Goal: Feedback & Contribution: Submit feedback/report problem

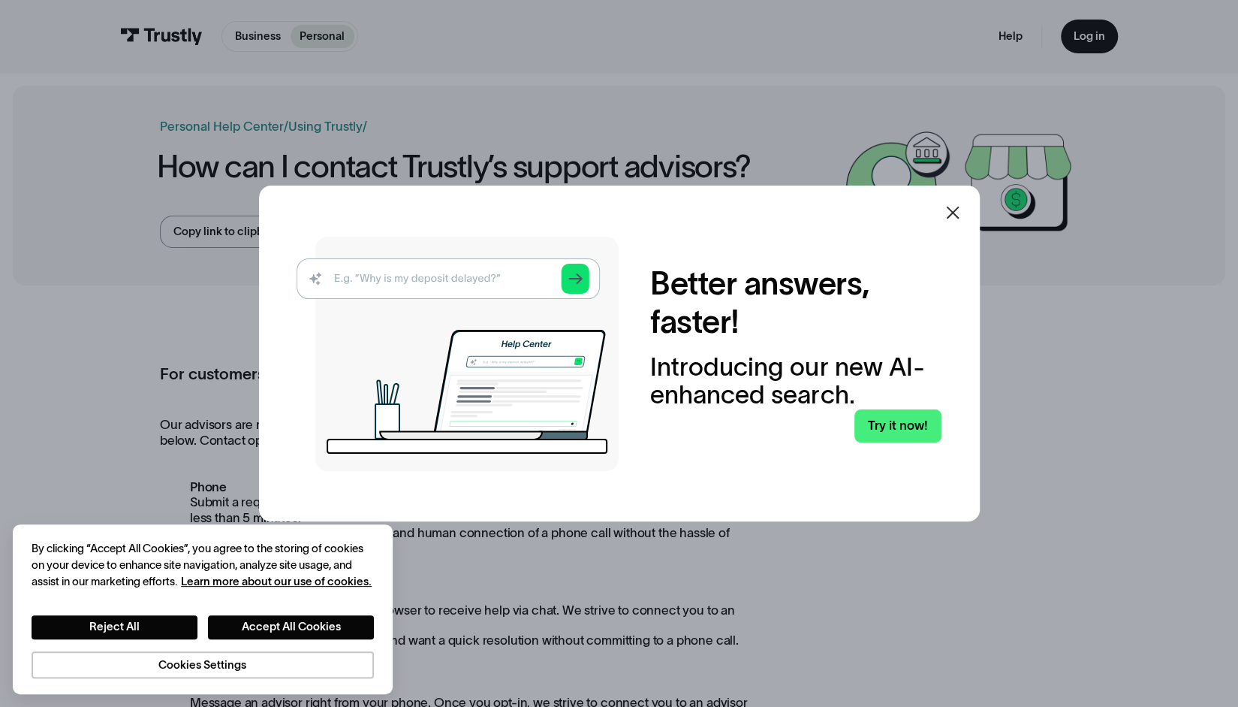
click at [960, 209] on icon at bounding box center [953, 213] width 18 height 18
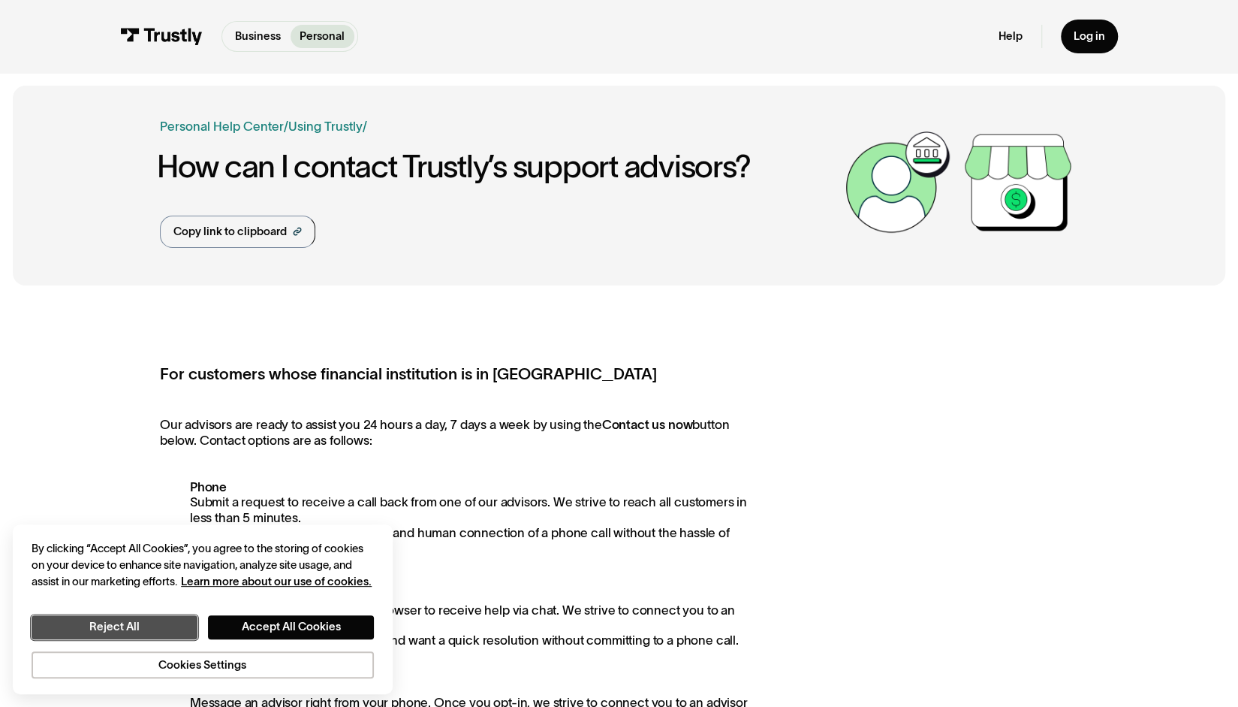
click at [164, 627] on button "Reject All" at bounding box center [114, 627] width 165 height 24
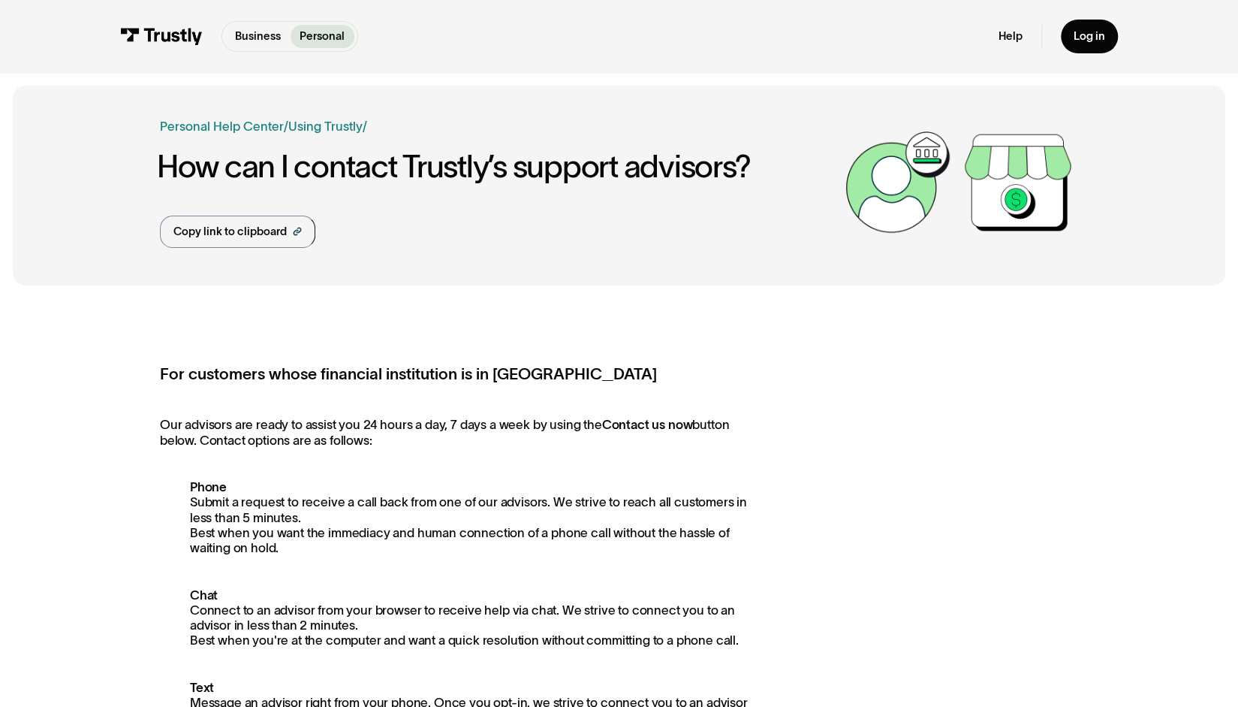
click at [254, 22] on div "Business Personal Business Personal Help Log in Business Personal Help Log in" at bounding box center [619, 36] width 998 height 73
click at [257, 35] on p "Business" at bounding box center [258, 36] width 46 height 17
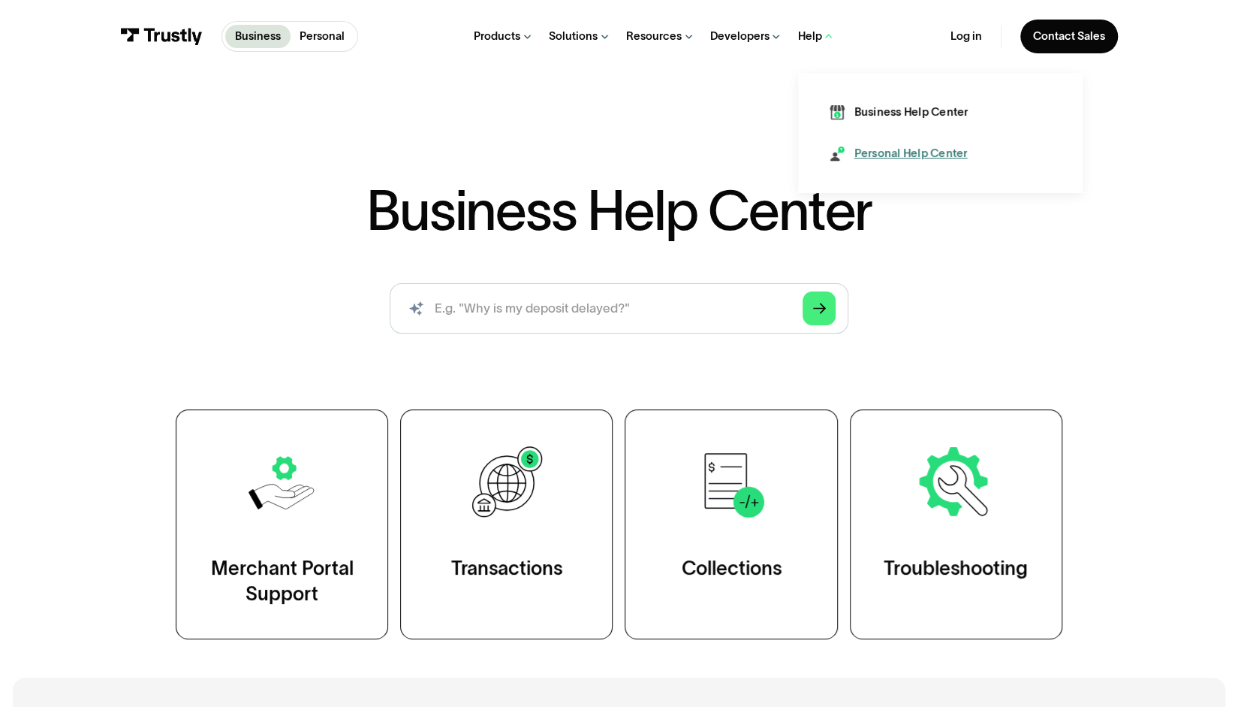
click at [878, 152] on div "Personal Help Center" at bounding box center [911, 154] width 113 height 16
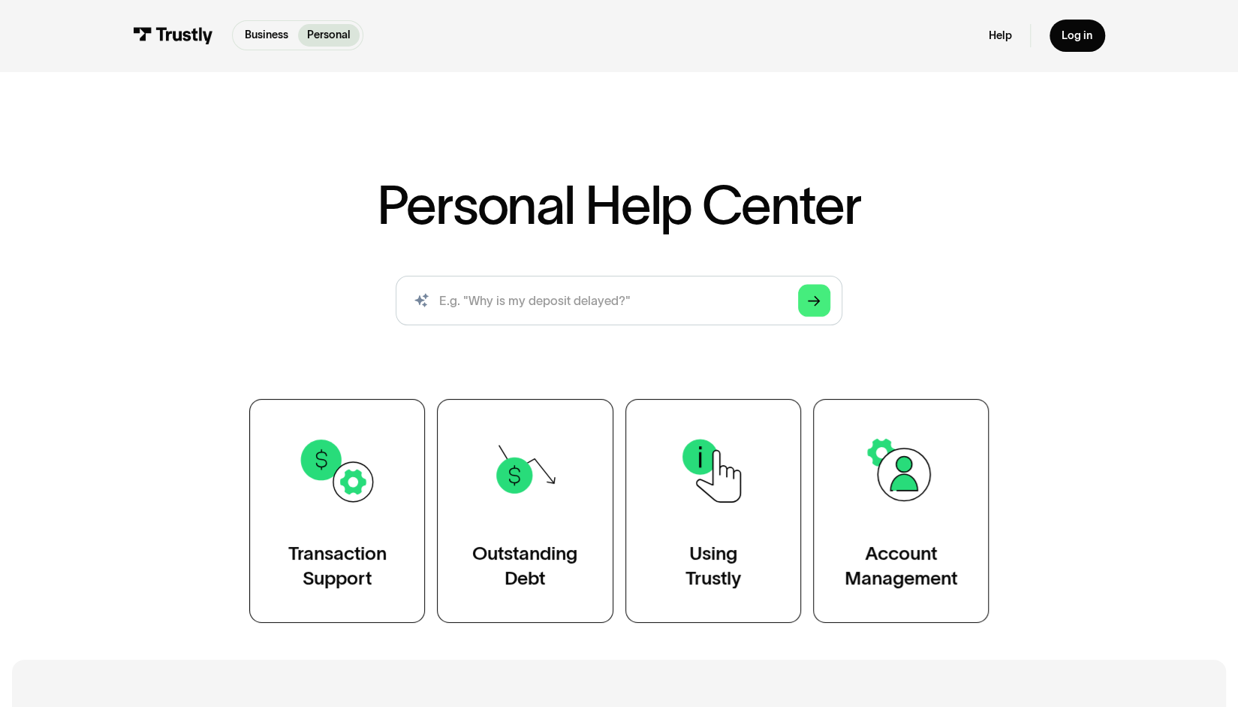
scroll to position [75, 0]
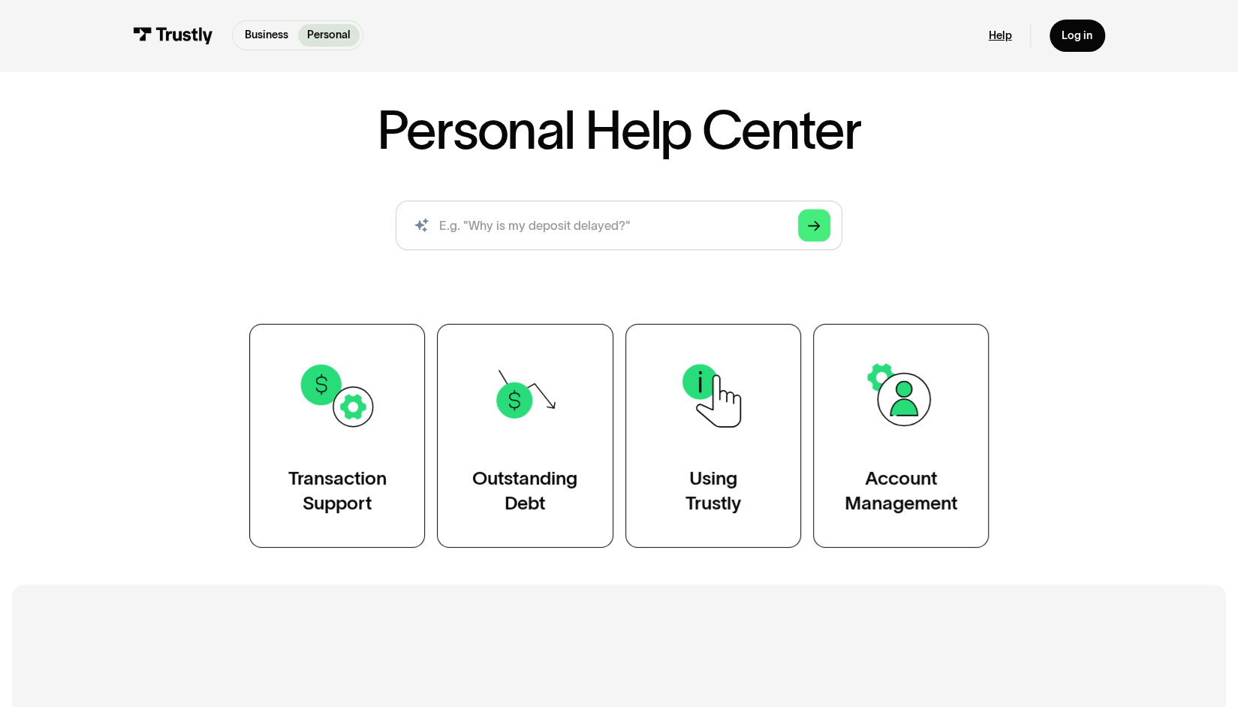
click at [1008, 32] on link "Help" at bounding box center [1000, 36] width 23 height 14
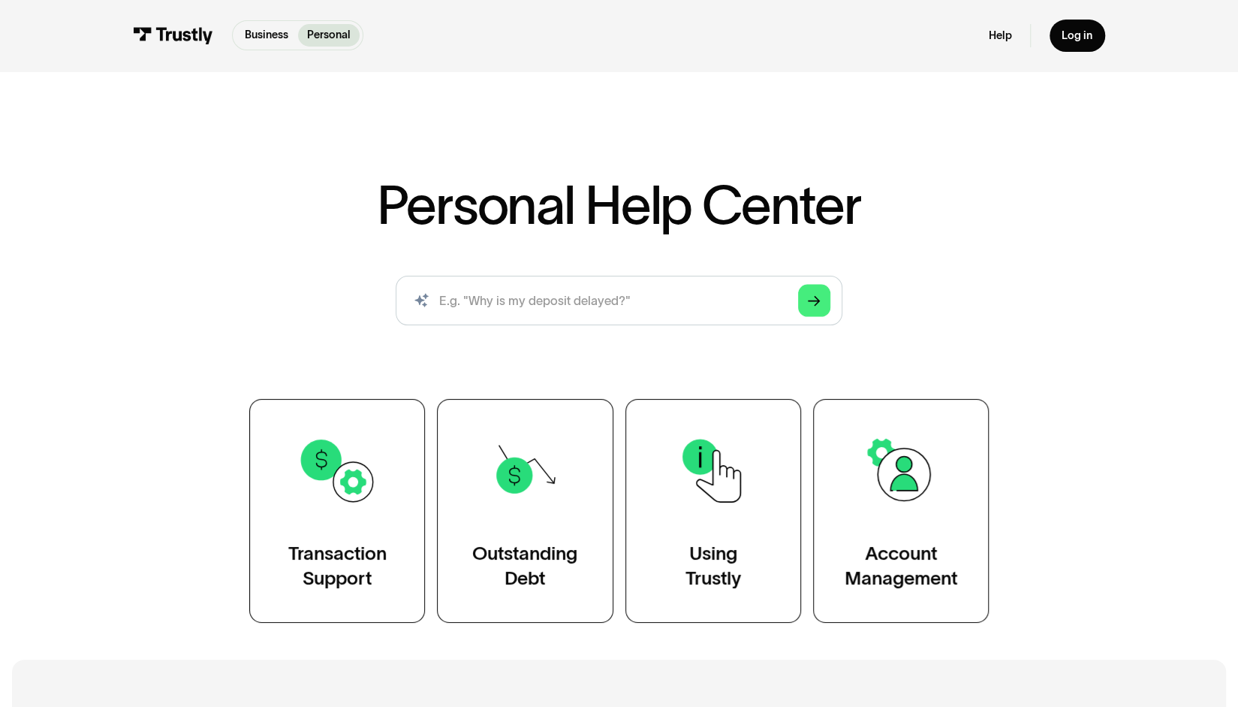
click at [311, 32] on p "Personal" at bounding box center [329, 35] width 44 height 17
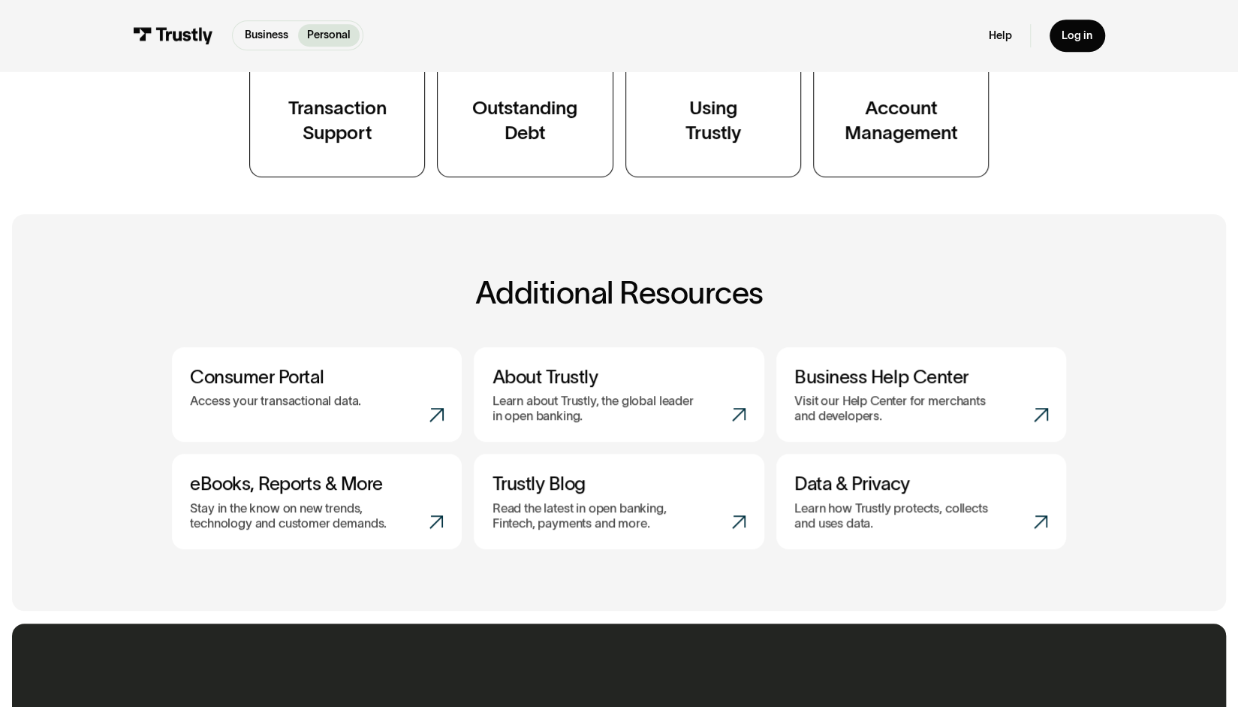
scroll to position [451, 0]
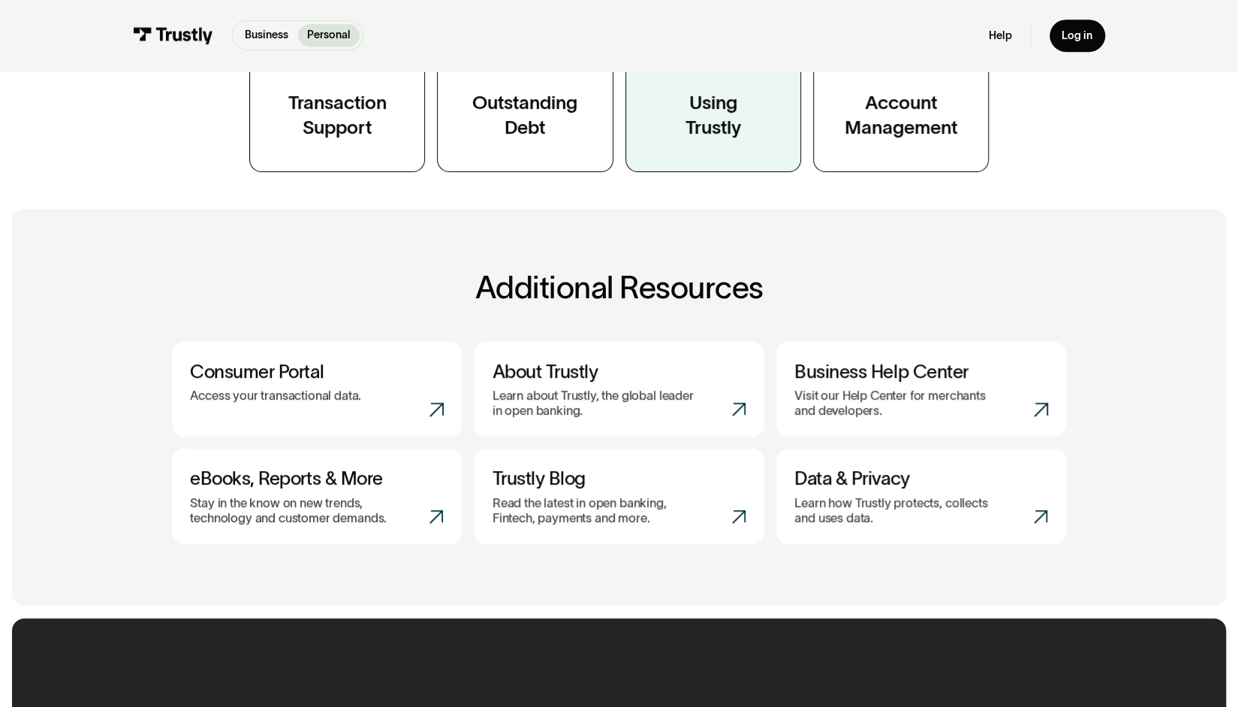
click at [757, 125] on link "Using Trustly" at bounding box center [714, 60] width 176 height 224
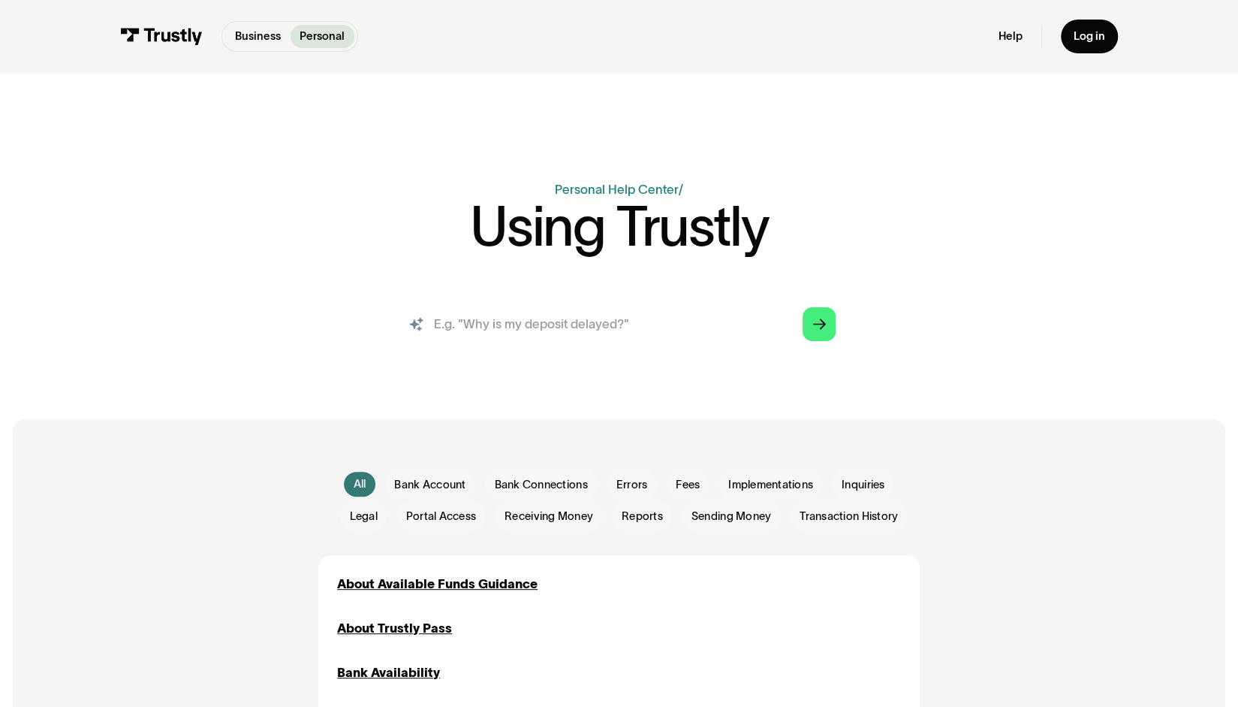
click at [613, 334] on input "search" at bounding box center [620, 324] width 460 height 50
click at [613, 327] on input "search" at bounding box center [620, 324] width 460 height 50
type input "Can't connect bank account in trustly portal"
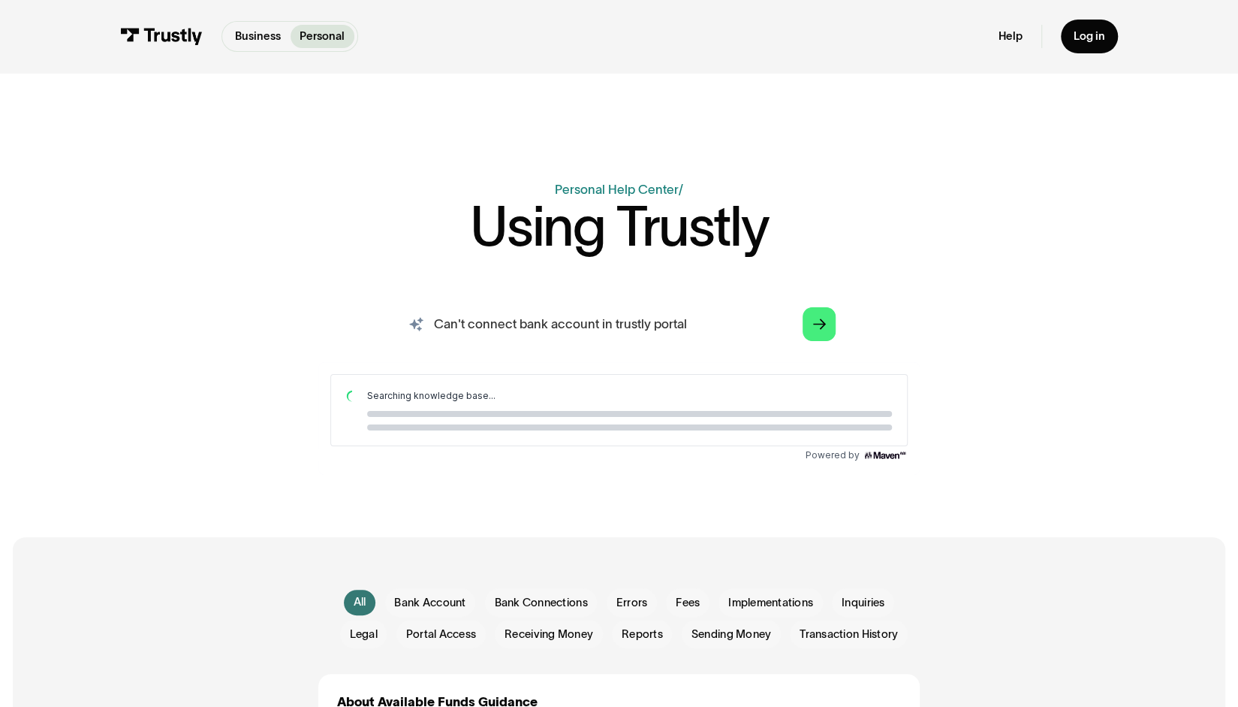
scroll to position [75, 0]
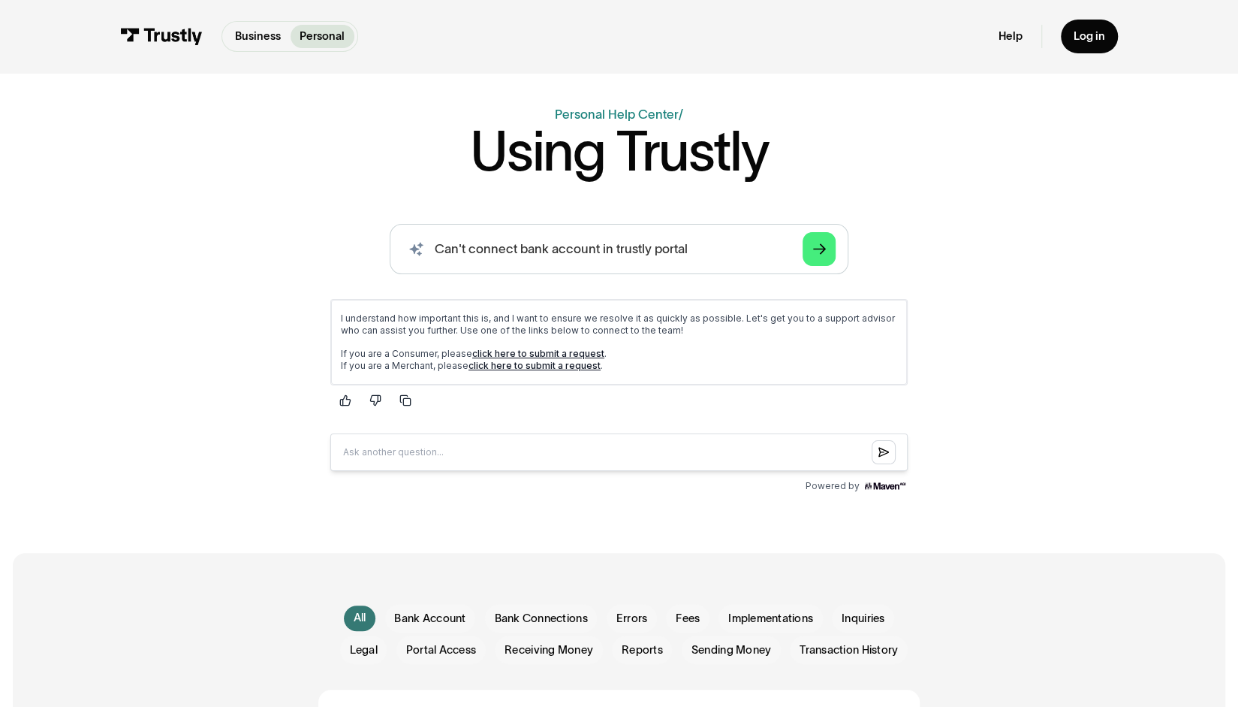
click at [534, 354] on link "click here to submit a request" at bounding box center [538, 353] width 132 height 11
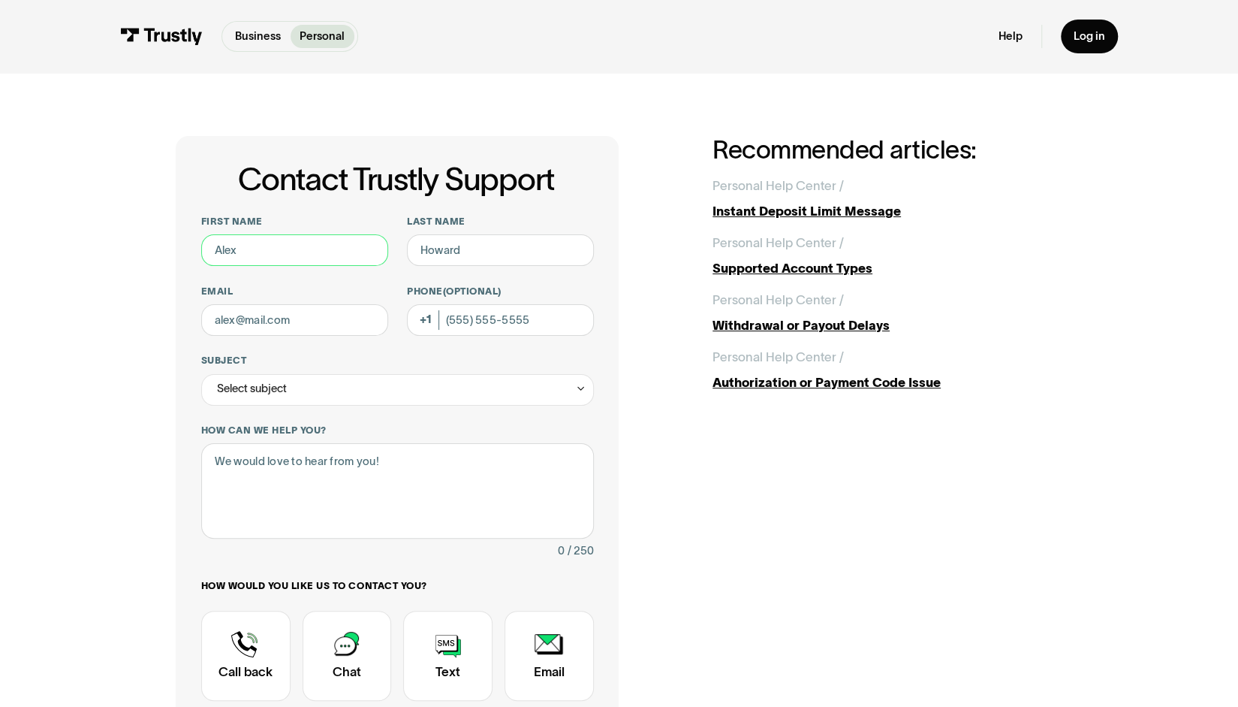
drag, startPoint x: 326, startPoint y: 246, endPoint x: 149, endPoint y: 236, distance: 176.8
click at [149, 236] on div "Contact Trustly Support First name Last name Email Phone (Optional) Subject Sel…" at bounding box center [619, 498] width 1175 height 851
type input "Katie"
type input "Yates"
type input "katie@popularrize.com"
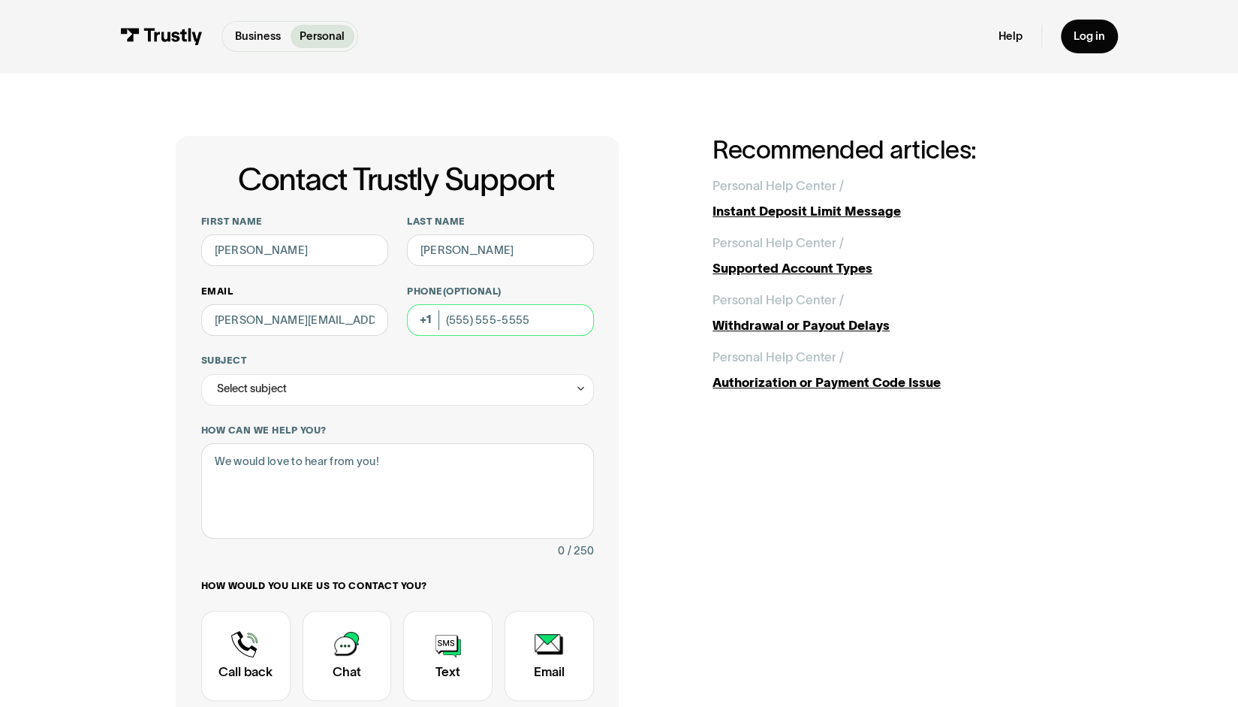
type input "(303) 946-5852"
click at [329, 402] on div "Select subject" at bounding box center [397, 390] width 393 height 32
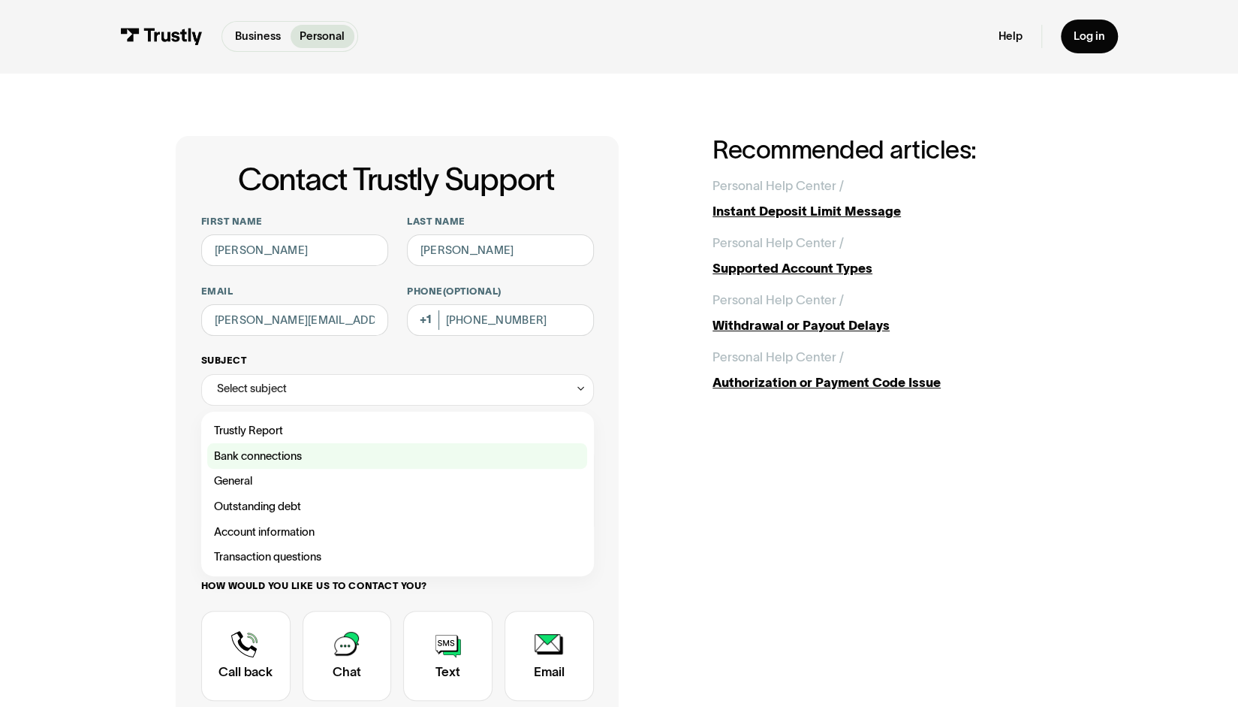
click at [317, 454] on div "Contact Trustly Support" at bounding box center [397, 456] width 380 height 26
type input "**********"
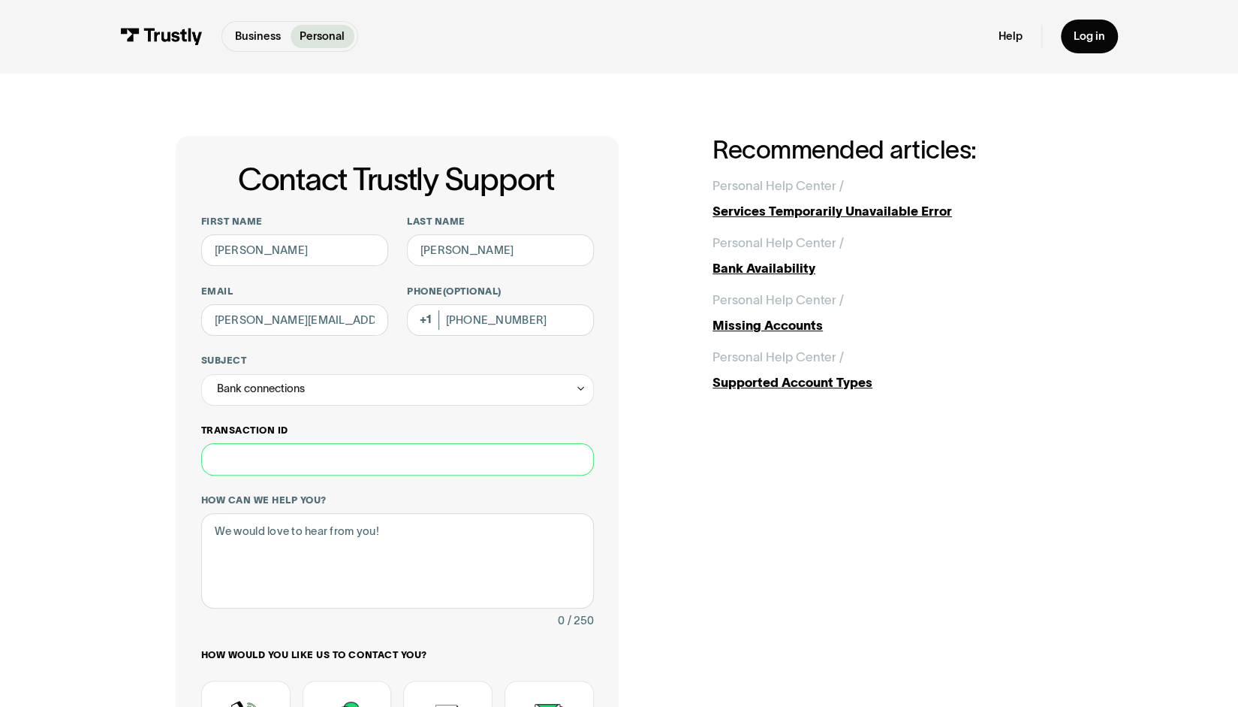
click at [336, 460] on input "Transaction ID" at bounding box center [397, 459] width 393 height 32
click at [336, 557] on textarea "How can we help you?" at bounding box center [397, 560] width 393 height 95
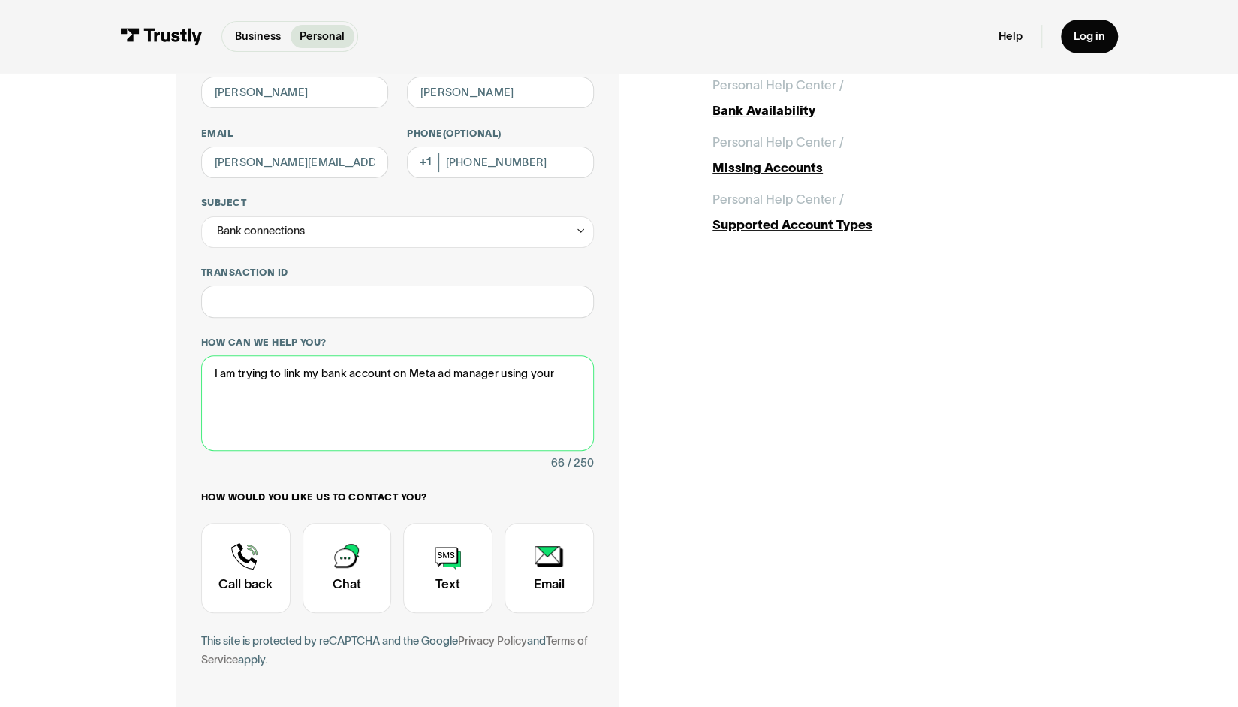
scroll to position [300, 0]
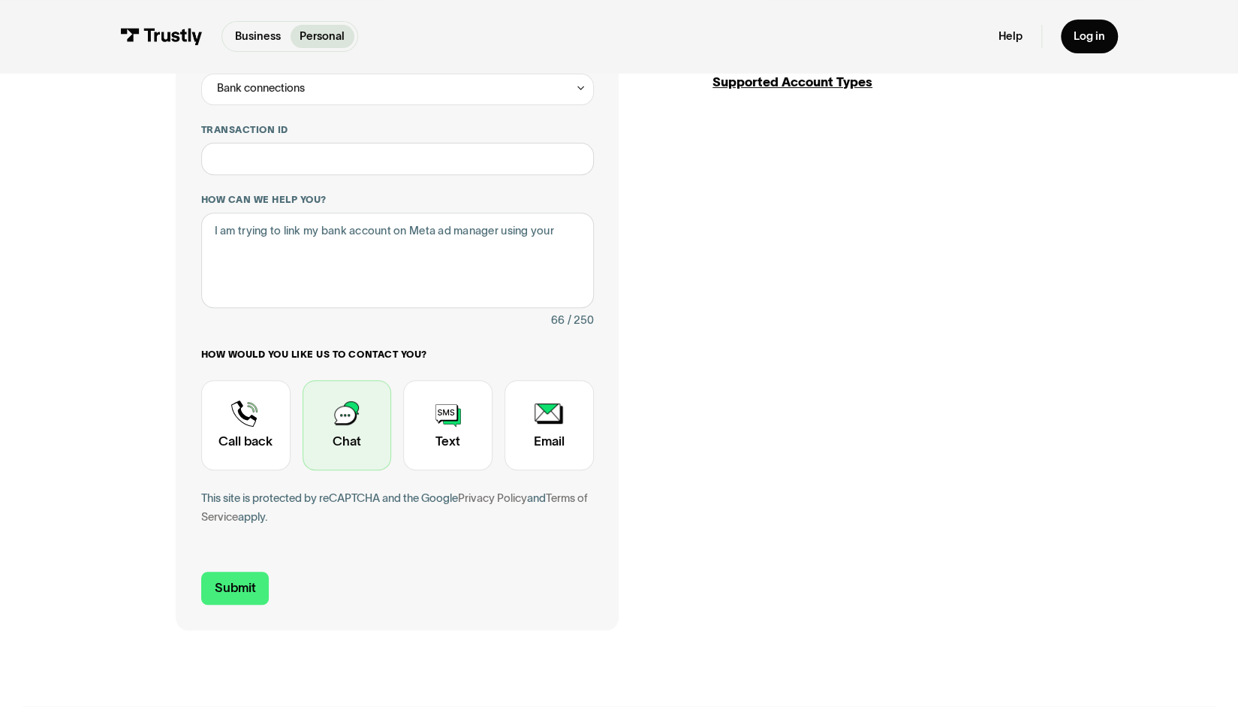
click at [380, 439] on div "Contact Trustly Support" at bounding box center [347, 425] width 89 height 90
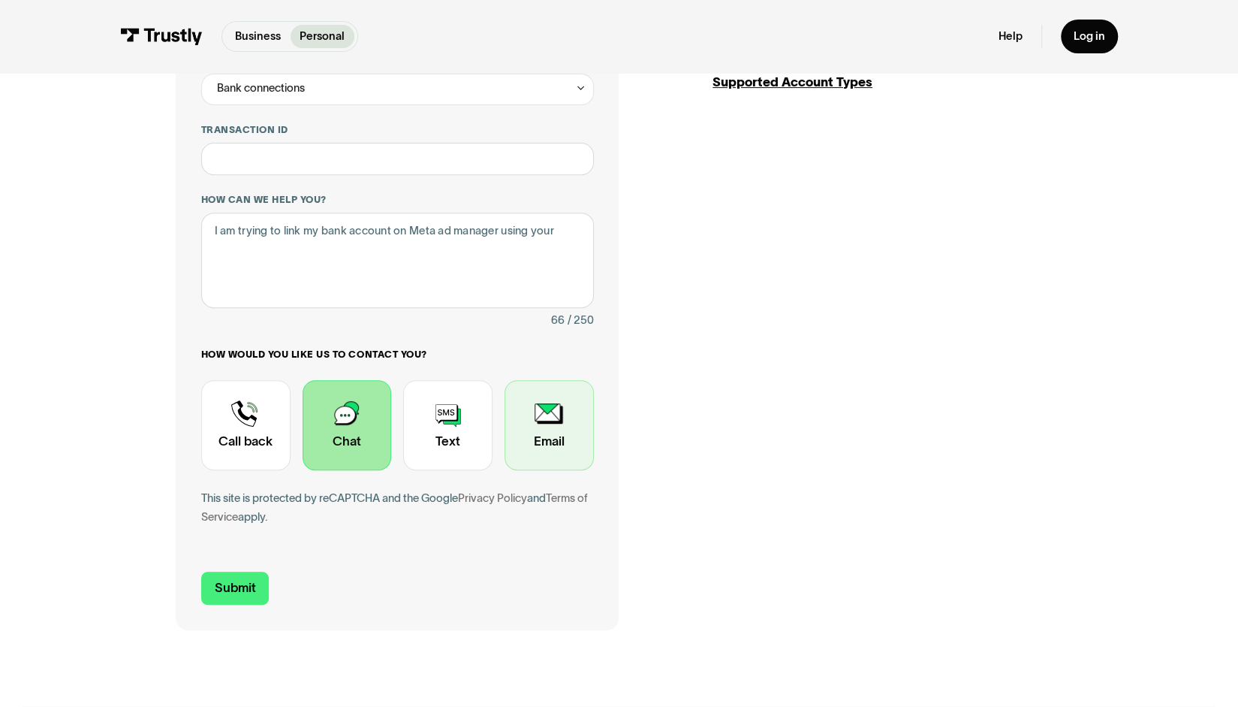
click at [506, 436] on div "Contact Trustly Support" at bounding box center [549, 425] width 89 height 90
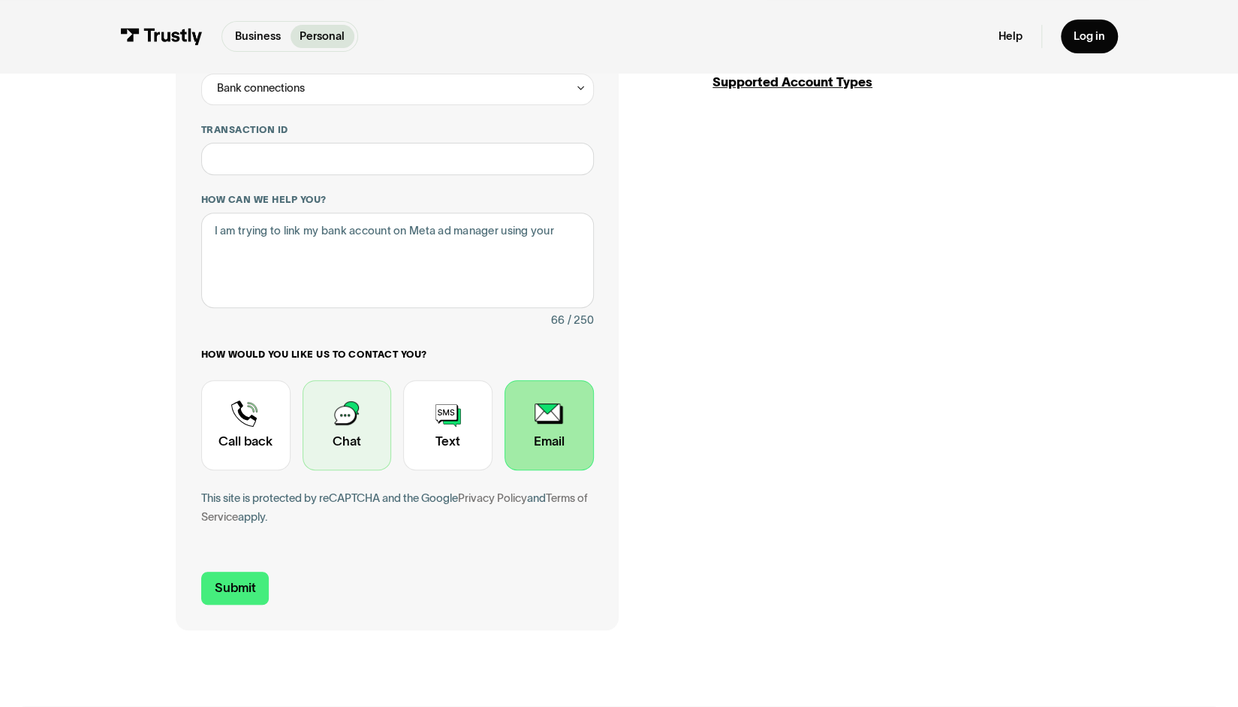
click at [355, 437] on div "Contact Trustly Support" at bounding box center [347, 425] width 89 height 90
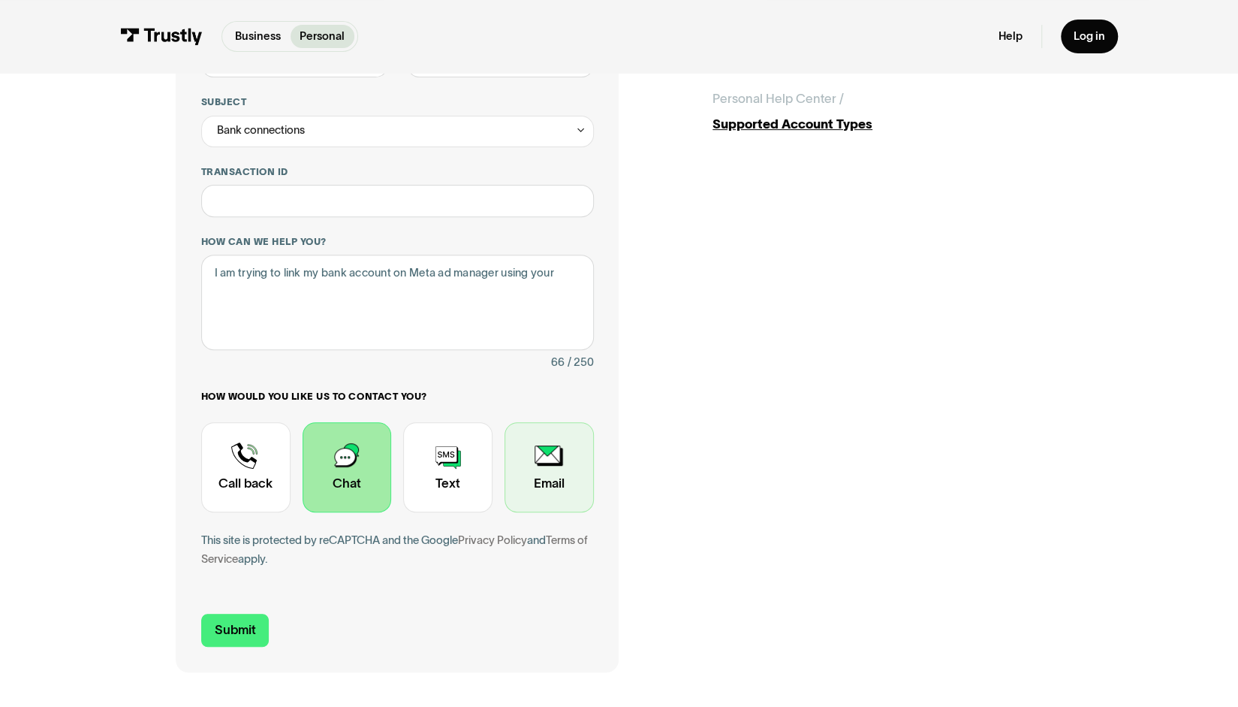
scroll to position [225, 0]
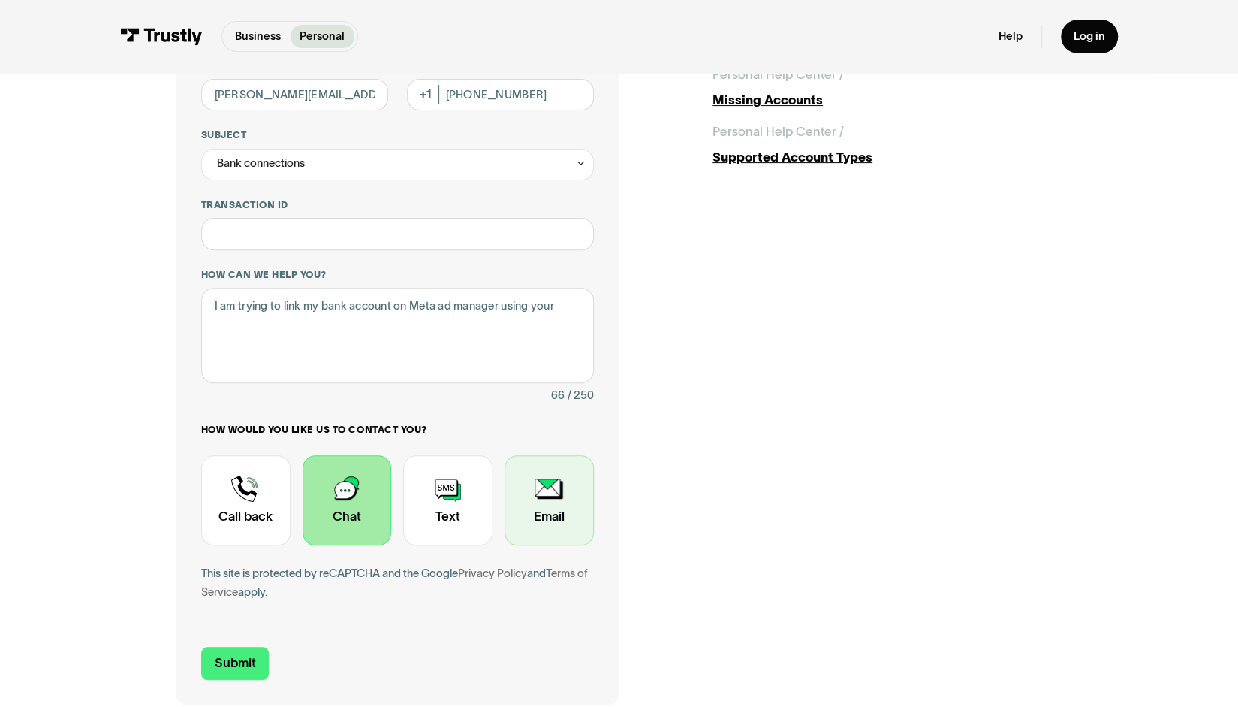
click at [565, 529] on div "Contact Trustly Support" at bounding box center [549, 500] width 89 height 90
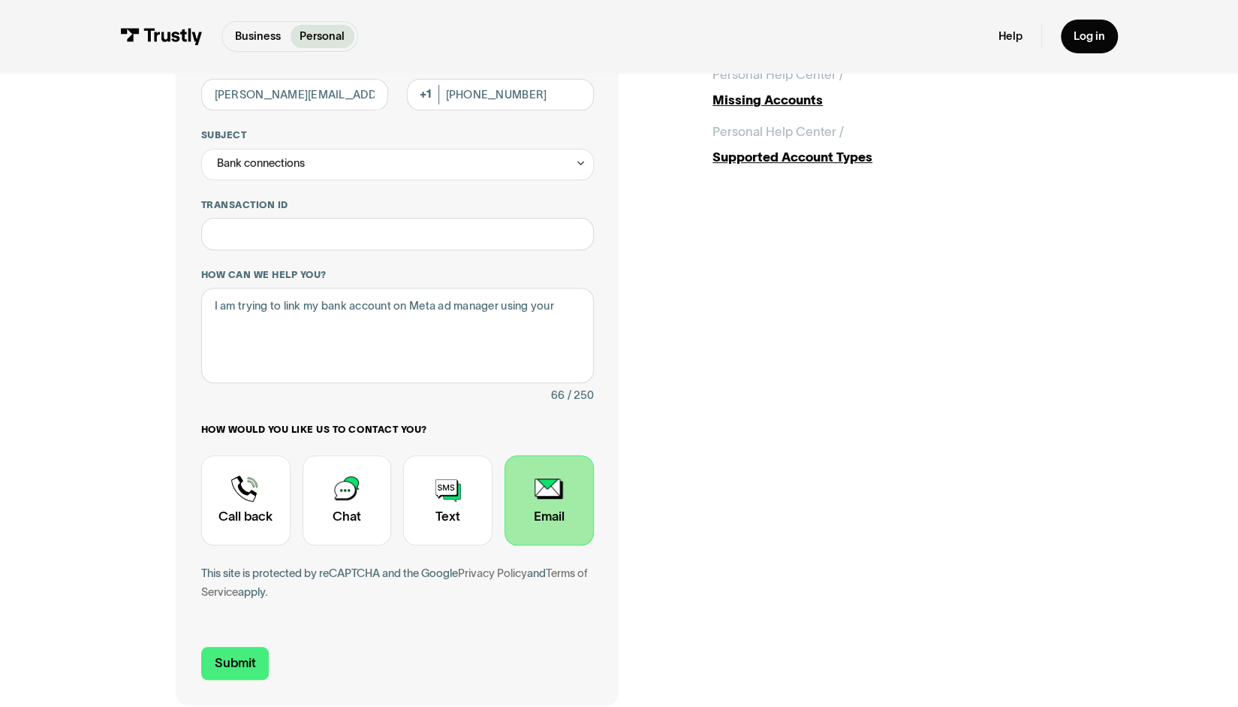
click at [391, 491] on div "How would you like us to contact you? Unavailable placeholder message Call back…" at bounding box center [397, 484] width 393 height 121
click at [381, 494] on div "Contact Trustly Support" at bounding box center [347, 500] width 89 height 90
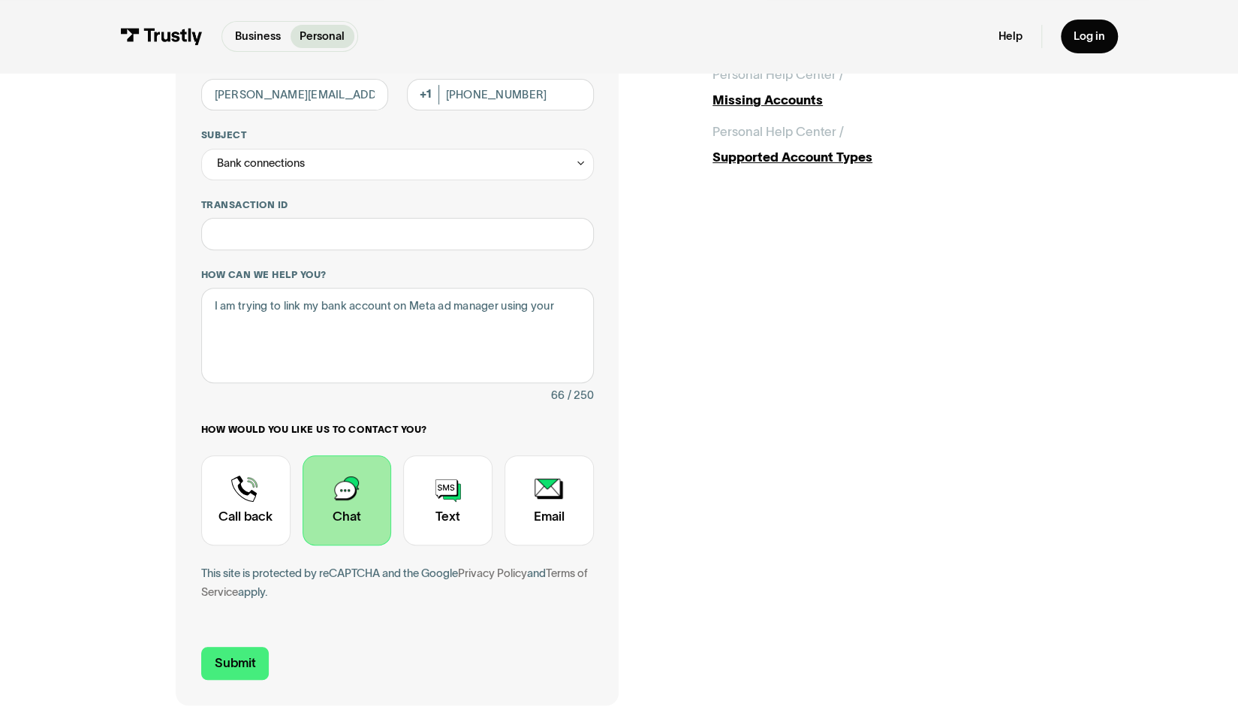
click at [606, 315] on div "**********" at bounding box center [397, 308] width 443 height 794
click at [589, 317] on textarea "I am trying to link my bank account on Meta ad manager using your" at bounding box center [397, 335] width 393 height 95
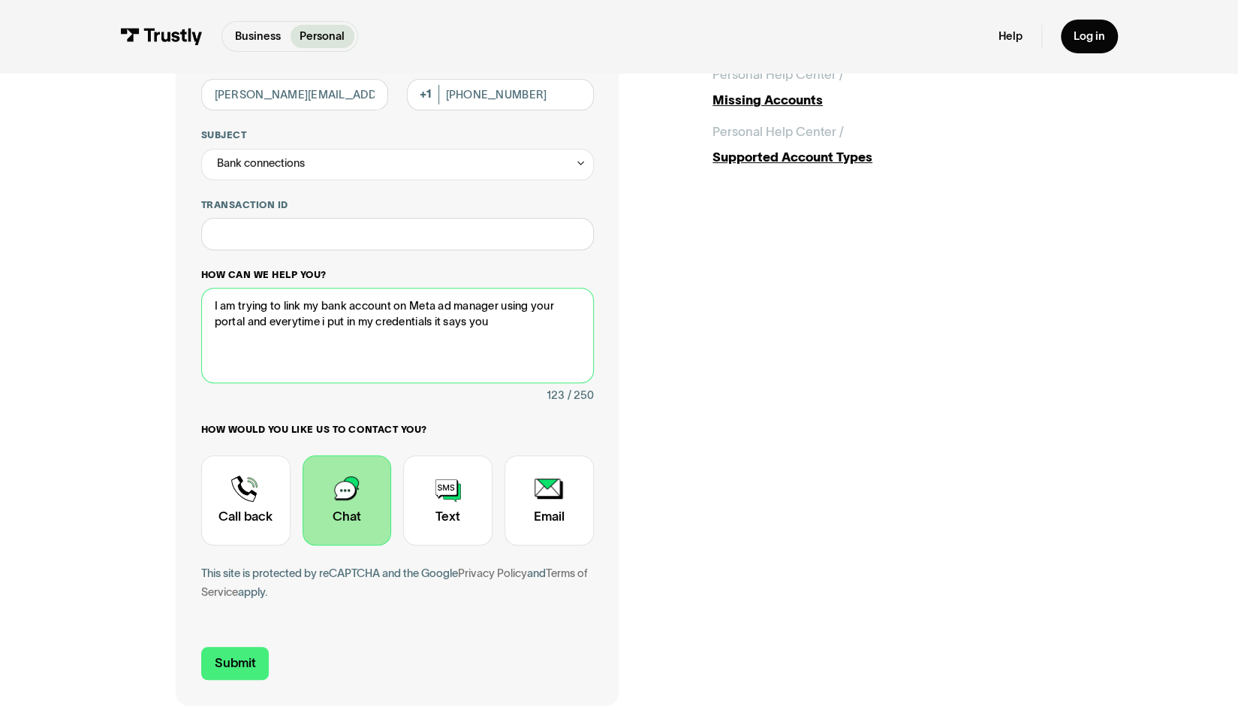
click at [546, 340] on textarea "I am trying to link my bank account on Meta ad manager using your portal and ev…" at bounding box center [397, 335] width 393 height 95
paste textarea "Trustly services are temporarily unavailable at City National Bank - CA. We apo…"
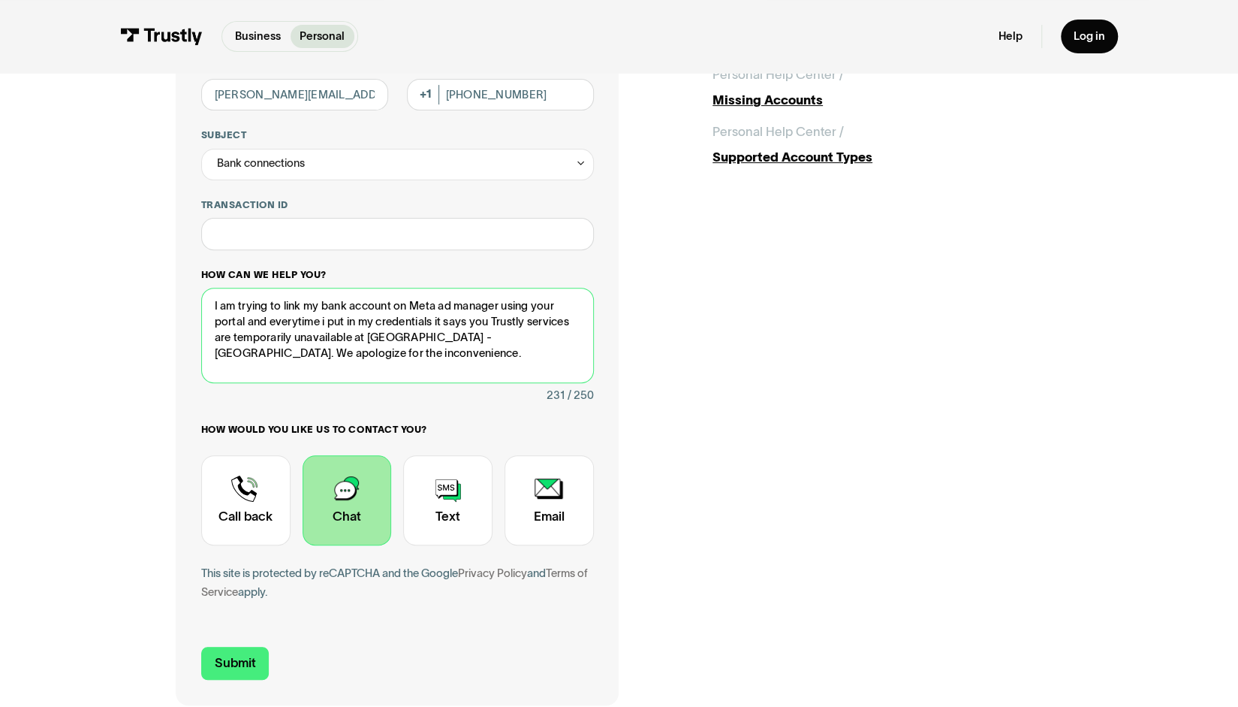
click at [496, 322] on textarea "I am trying to link my bank account on Meta ad manager using your portal and ev…" at bounding box center [397, 335] width 393 height 95
drag, startPoint x: 545, startPoint y: 371, endPoint x: 423, endPoint y: 366, distance: 122.5
click at [423, 366] on textarea "I am trying to link my bank account on Meta ad manager using your portal and ev…" at bounding box center [397, 335] width 393 height 95
drag, startPoint x: 406, startPoint y: 370, endPoint x: 389, endPoint y: 345, distance: 30.2
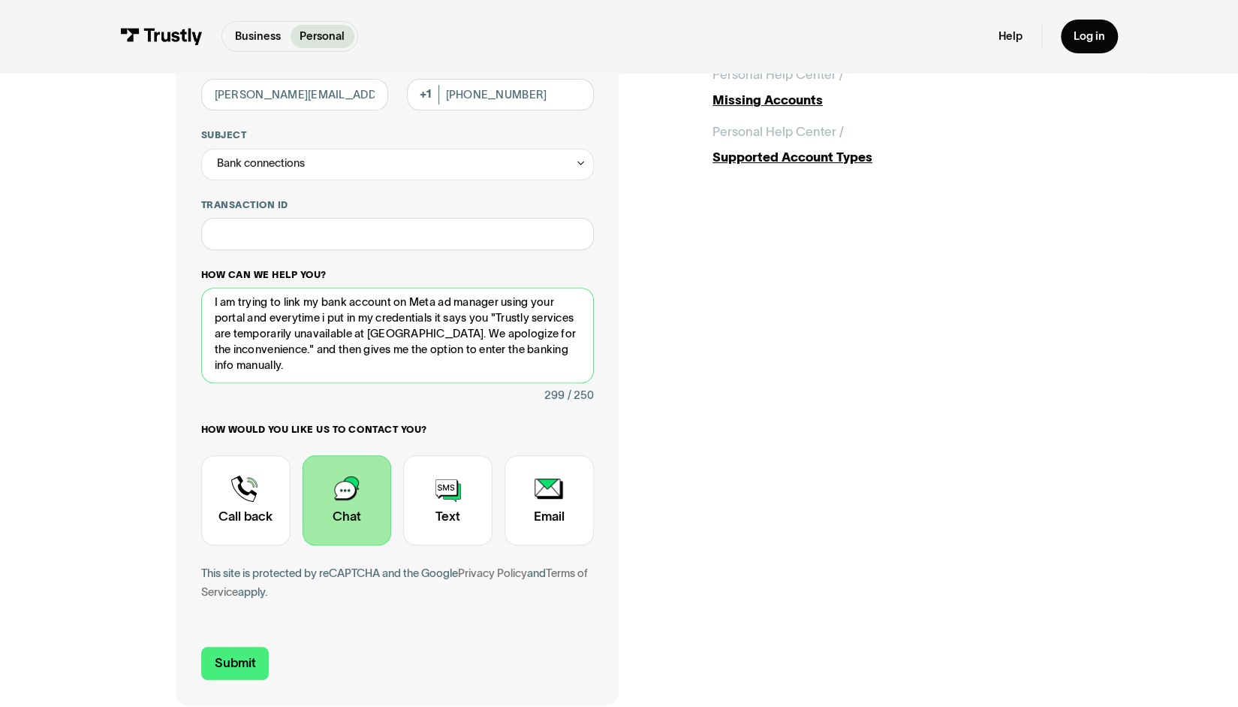
click at [389, 345] on textarea "I am trying to link my bank account on Meta ad manager using your portal and ev…" at bounding box center [397, 335] width 393 height 95
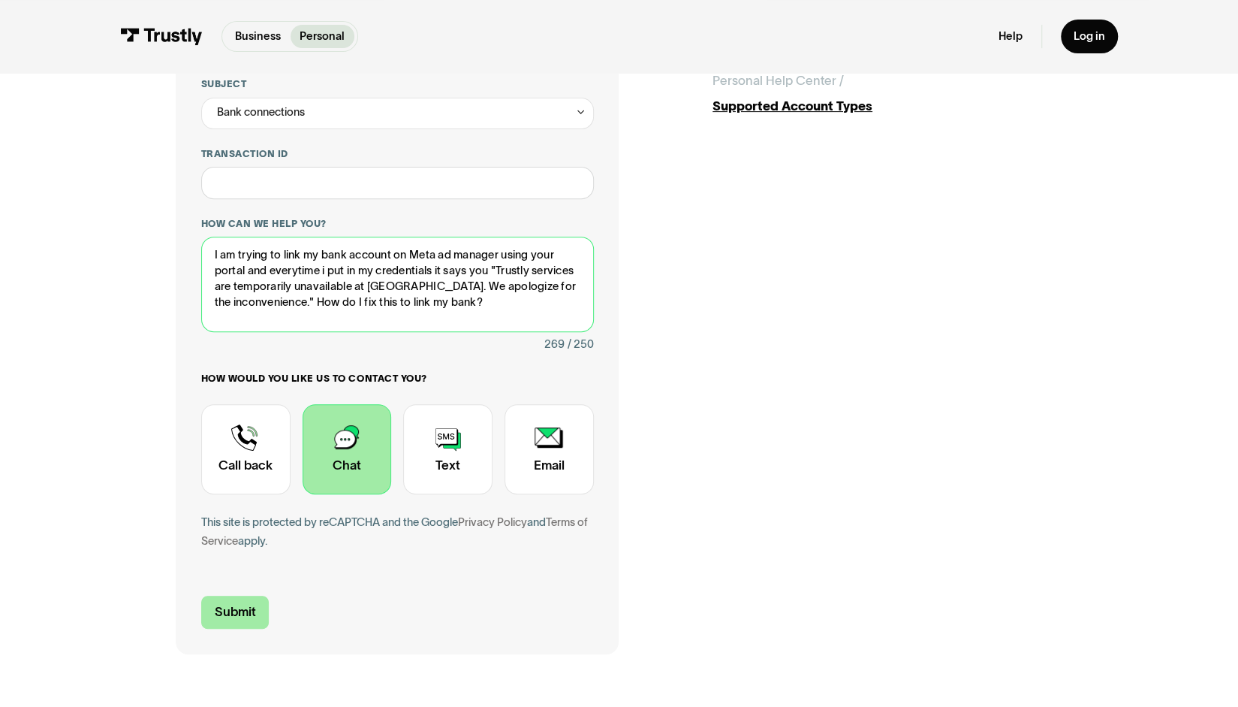
scroll to position [300, 0]
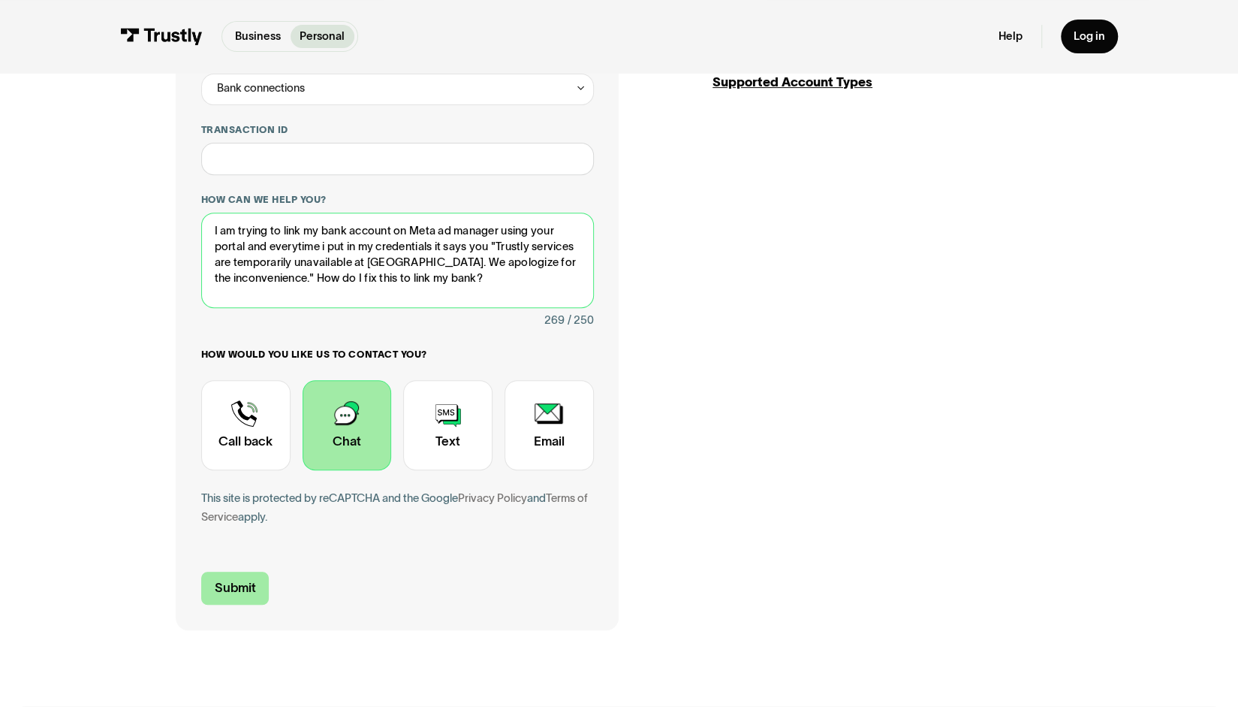
type textarea "I am trying to link my bank account on Meta ad manager using your portal and ev…"
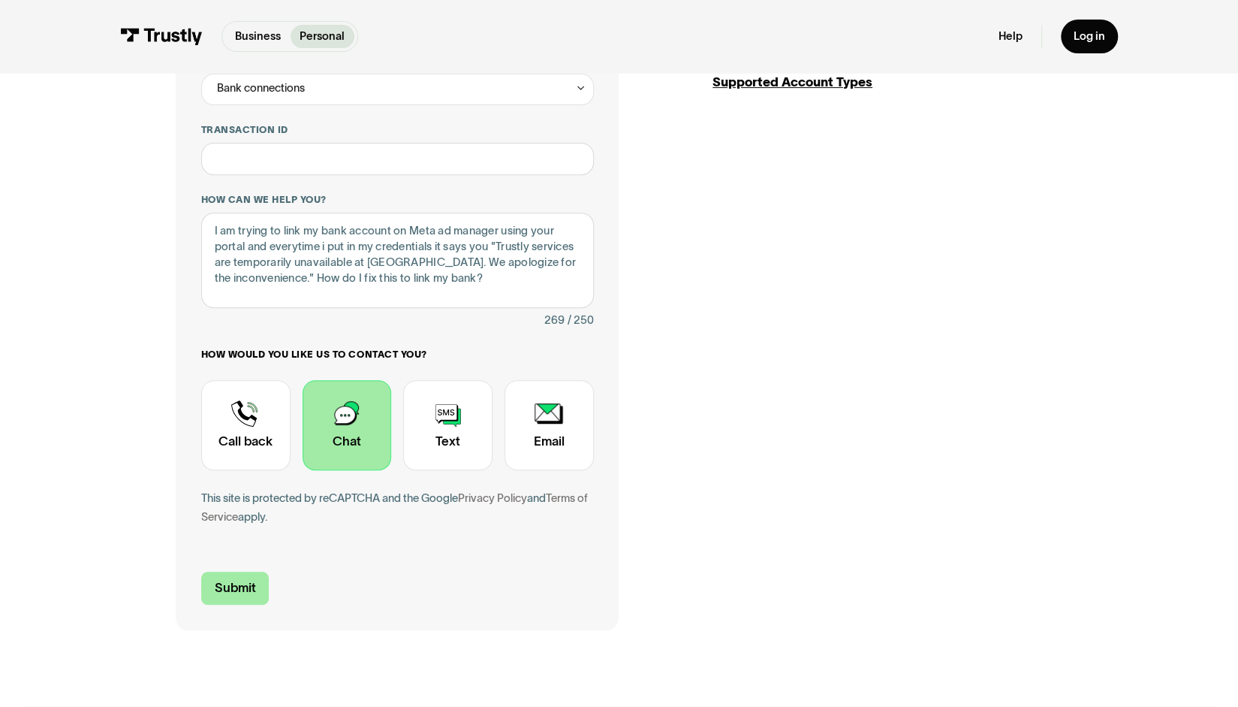
click at [250, 593] on input "Submit" at bounding box center [235, 588] width 68 height 33
type input "+13039465852"
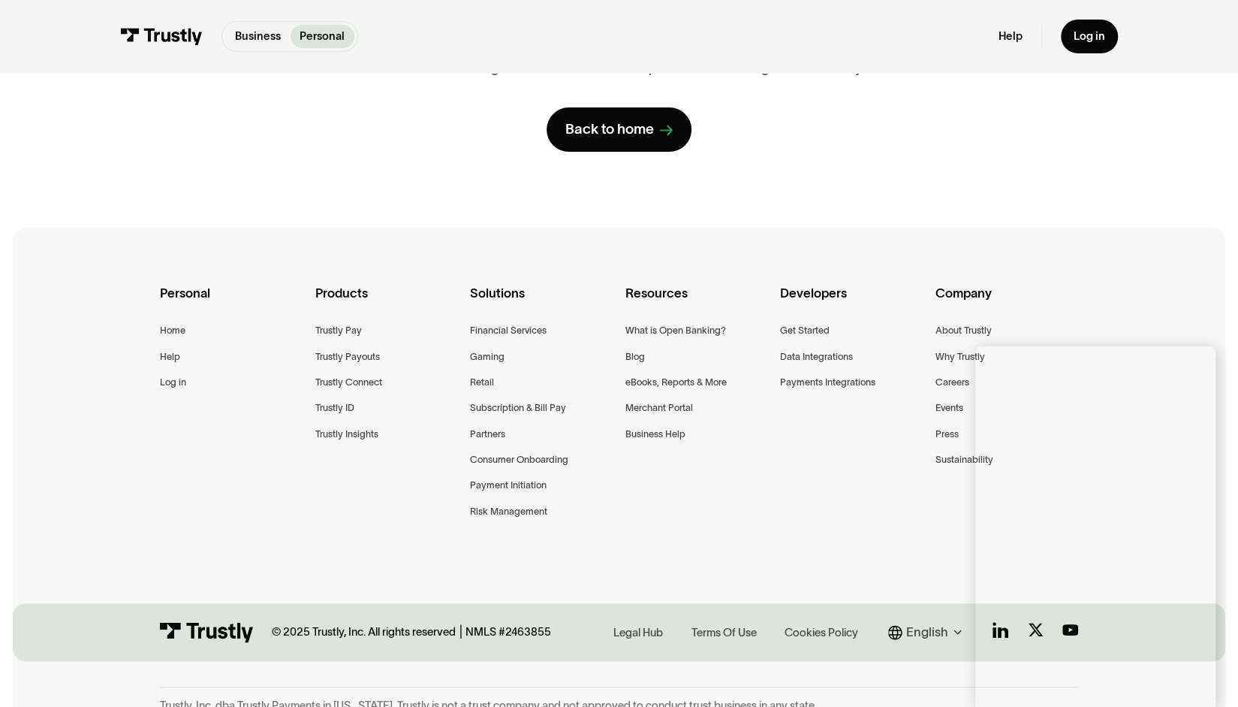
scroll to position [247, 0]
